Goal: Information Seeking & Learning: Check status

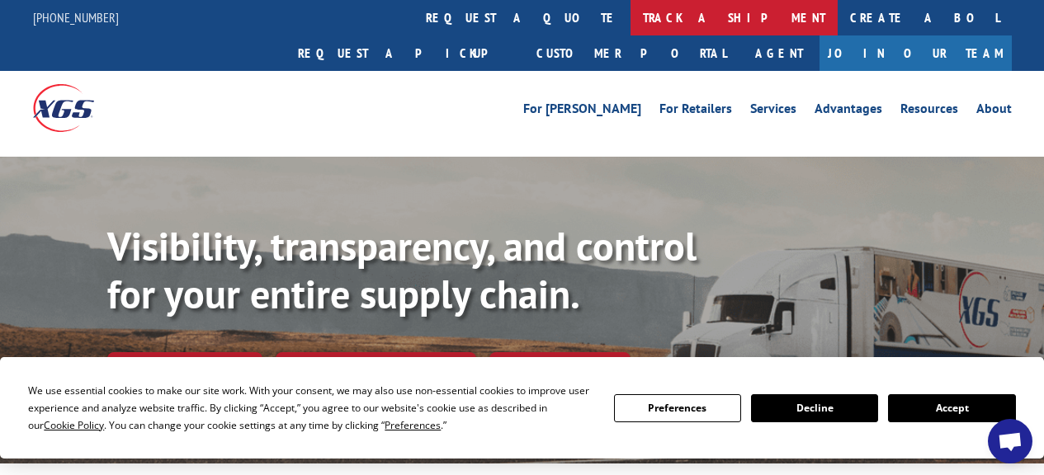
click at [631, 17] on link "track a shipment" at bounding box center [734, 17] width 207 height 35
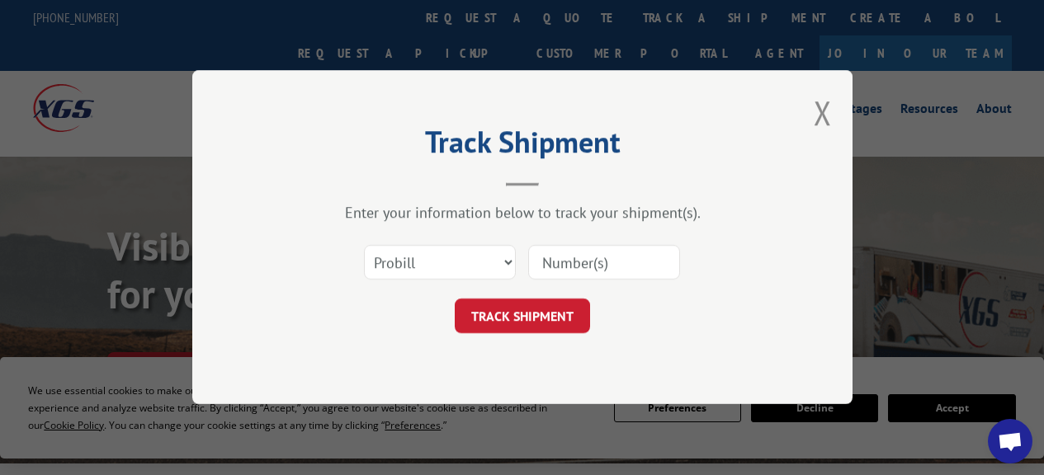
paste input "17612748"
type input "17612748"
click at [511, 305] on button "TRACK SHIPMENT" at bounding box center [522, 317] width 135 height 35
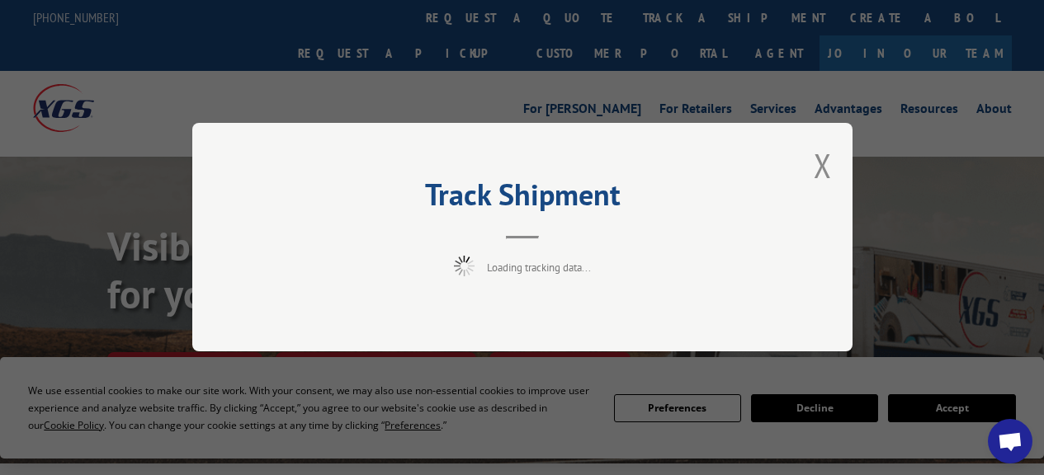
click at [269, 245] on div "Track Shipment Loading tracking data..." at bounding box center [522, 237] width 660 height 229
drag, startPoint x: 819, startPoint y: 158, endPoint x: 571, endPoint y: 59, distance: 266.7
click at [820, 157] on button "Close modal" at bounding box center [823, 166] width 18 height 44
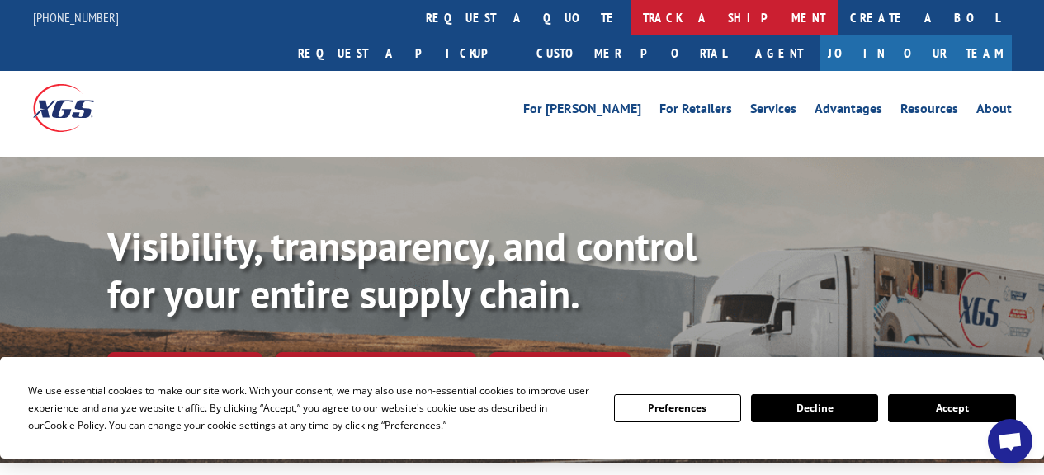
click at [631, 13] on link "track a shipment" at bounding box center [734, 17] width 207 height 35
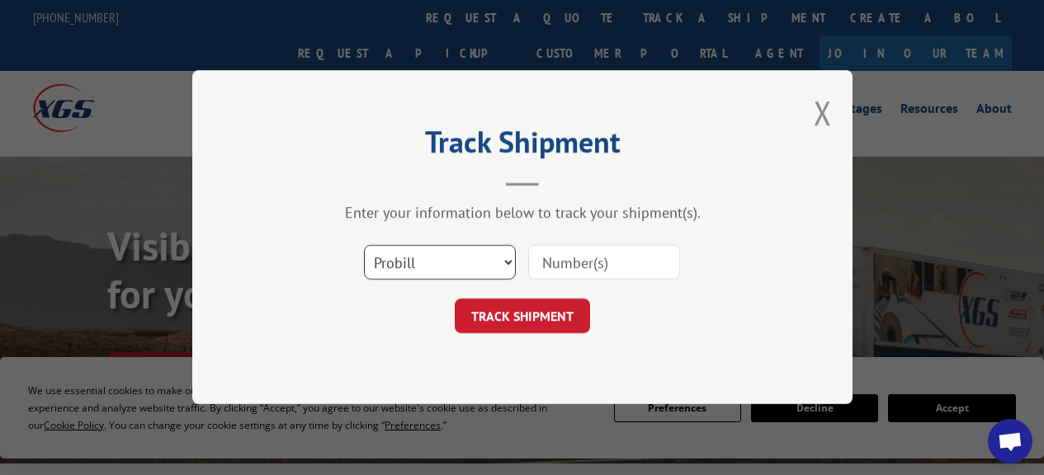
click at [411, 259] on select "Select category... Probill BOL PO" at bounding box center [440, 263] width 152 height 35
select select "po"
click at [364, 246] on select "Select category... Probill BOL PO" at bounding box center [440, 263] width 152 height 35
drag, startPoint x: 631, startPoint y: 246, endPoint x: 597, endPoint y: 253, distance: 34.5
click at [630, 246] on input at bounding box center [604, 263] width 152 height 35
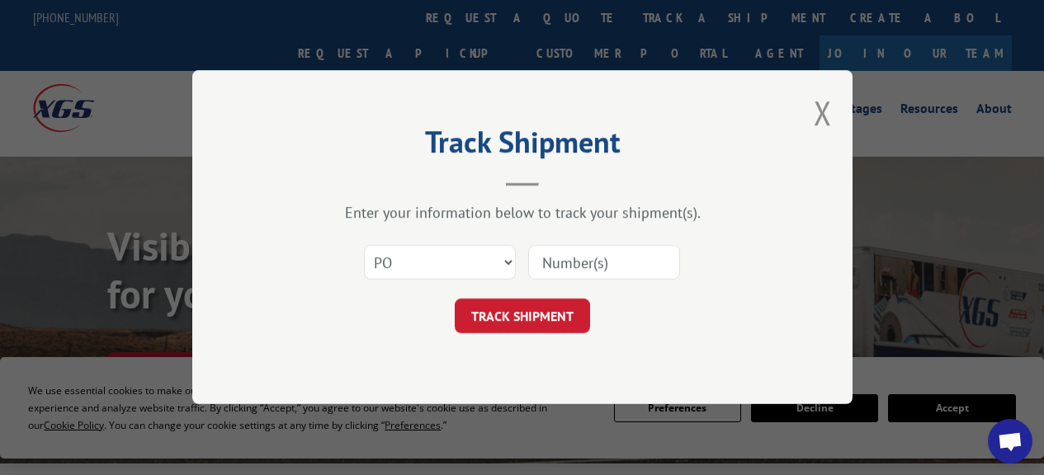
paste input "16502510"
type input "16502510"
click at [522, 316] on button "TRACK SHIPMENT" at bounding box center [522, 317] width 135 height 35
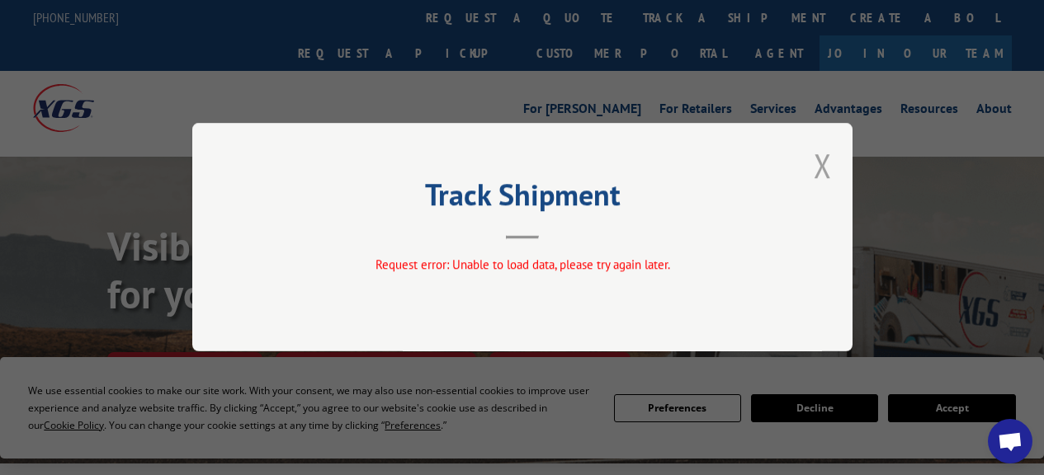
click at [825, 154] on button "Close modal" at bounding box center [823, 166] width 18 height 44
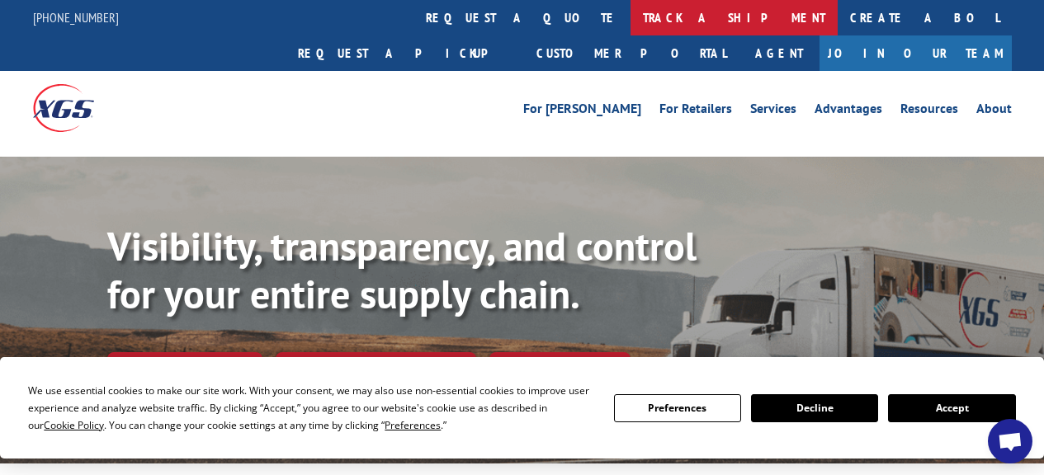
click at [631, 11] on link "track a shipment" at bounding box center [734, 17] width 207 height 35
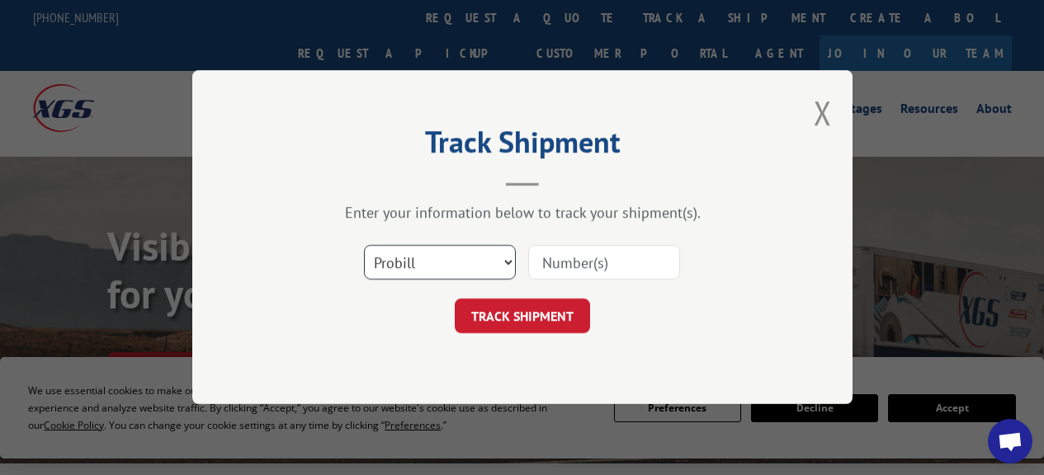
drag, startPoint x: 432, startPoint y: 259, endPoint x: 426, endPoint y: 270, distance: 12.2
click at [431, 259] on select "Select category... Probill BOL PO" at bounding box center [440, 263] width 152 height 35
select select "po"
click at [364, 246] on select "Select category... Probill BOL PO" at bounding box center [440, 263] width 152 height 35
click at [618, 255] on input at bounding box center [604, 263] width 152 height 35
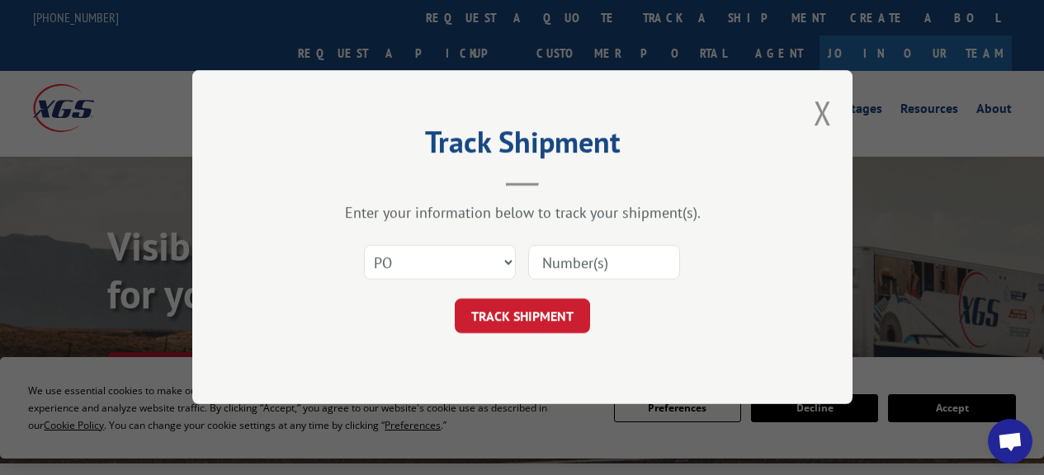
paste input "16502510"
type input "16502510"
click at [533, 319] on button "TRACK SHIPMENT" at bounding box center [522, 317] width 135 height 35
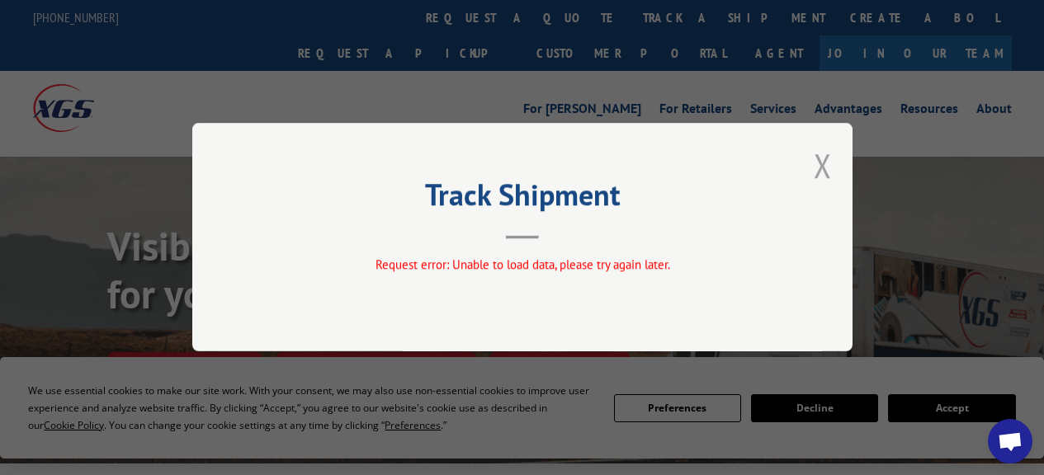
click at [825, 163] on button "Close modal" at bounding box center [823, 166] width 18 height 44
